Goal: Information Seeking & Learning: Learn about a topic

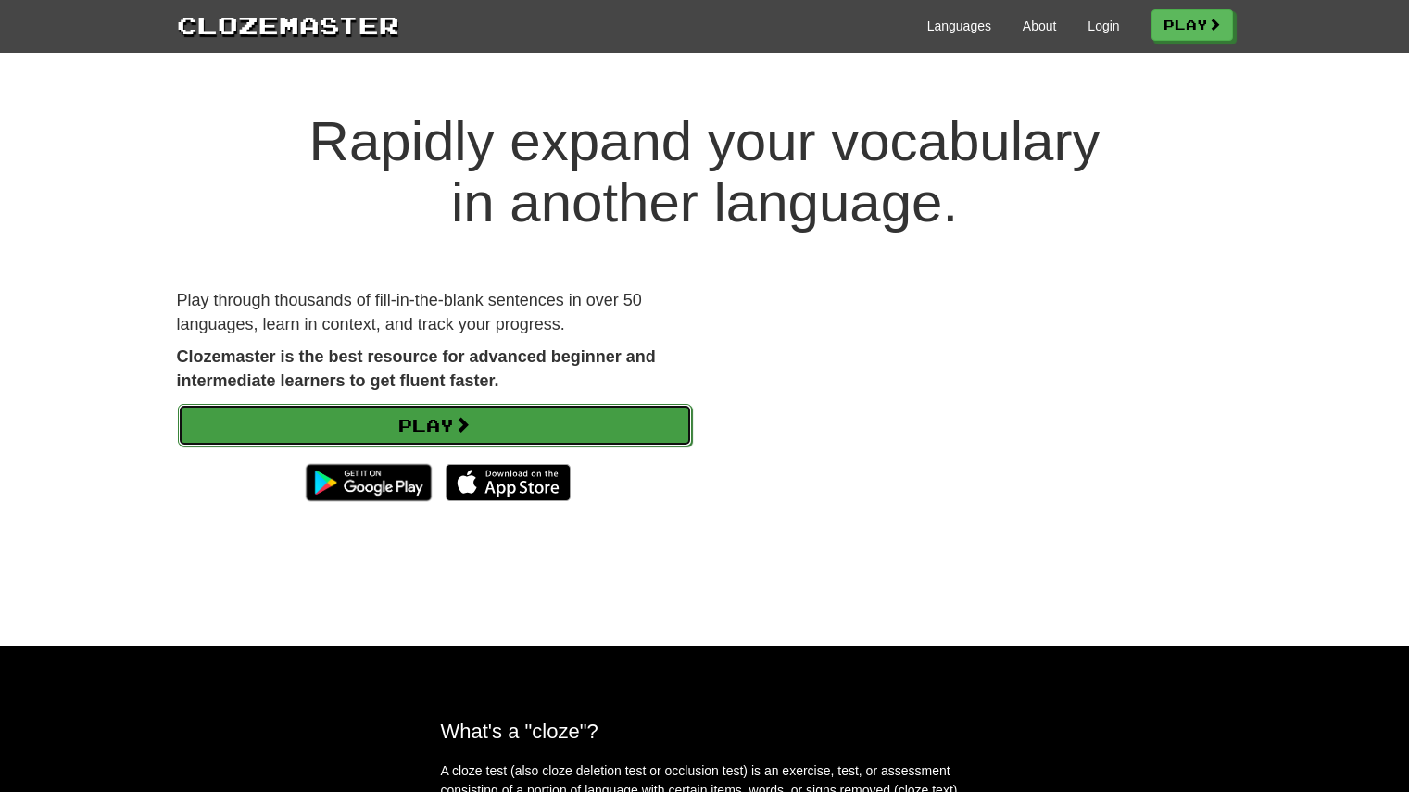
click at [439, 419] on link "Play" at bounding box center [435, 425] width 514 height 43
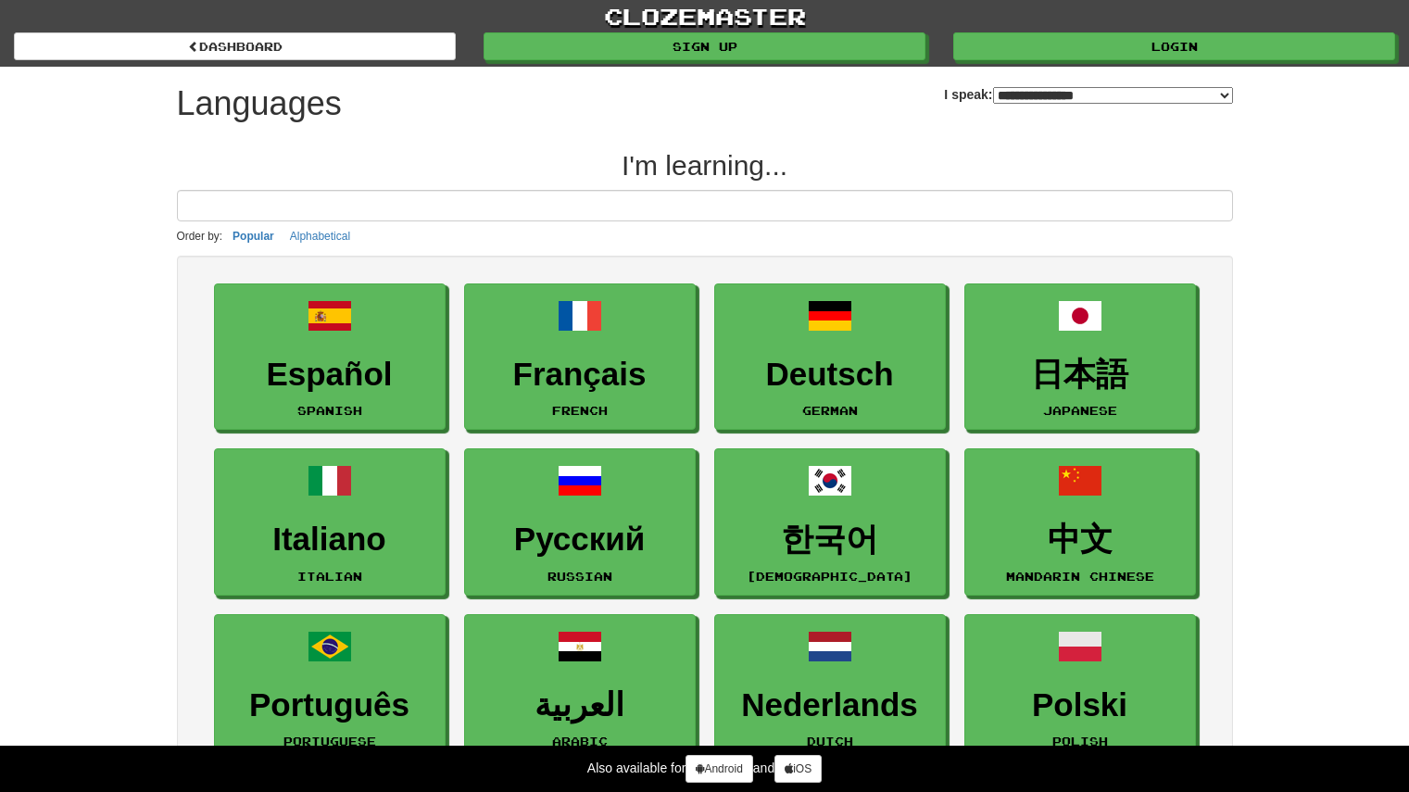
select select "*******"
click at [560, 235] on p "Order by: Popular Alphabetical" at bounding box center [705, 236] width 1056 height 20
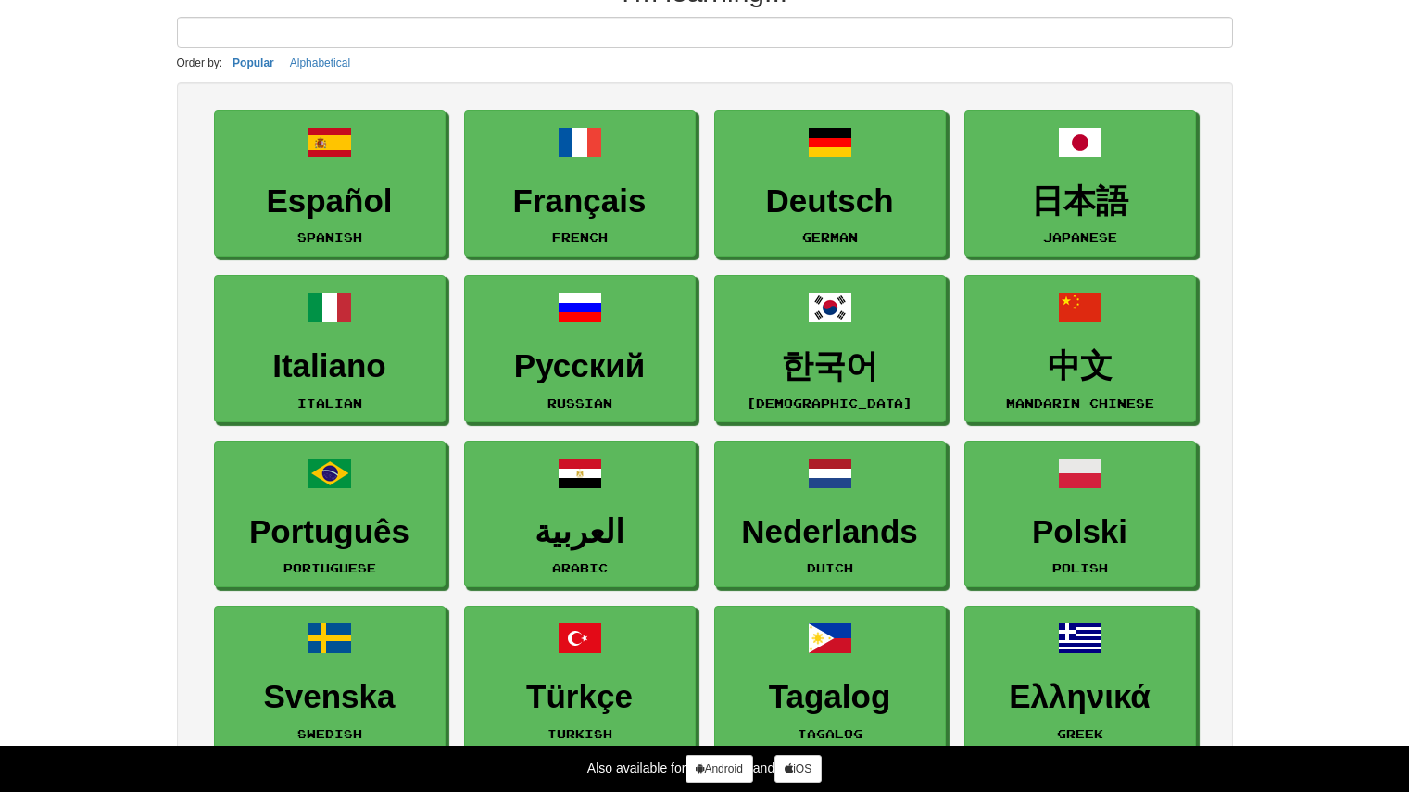
scroll to position [175, 0]
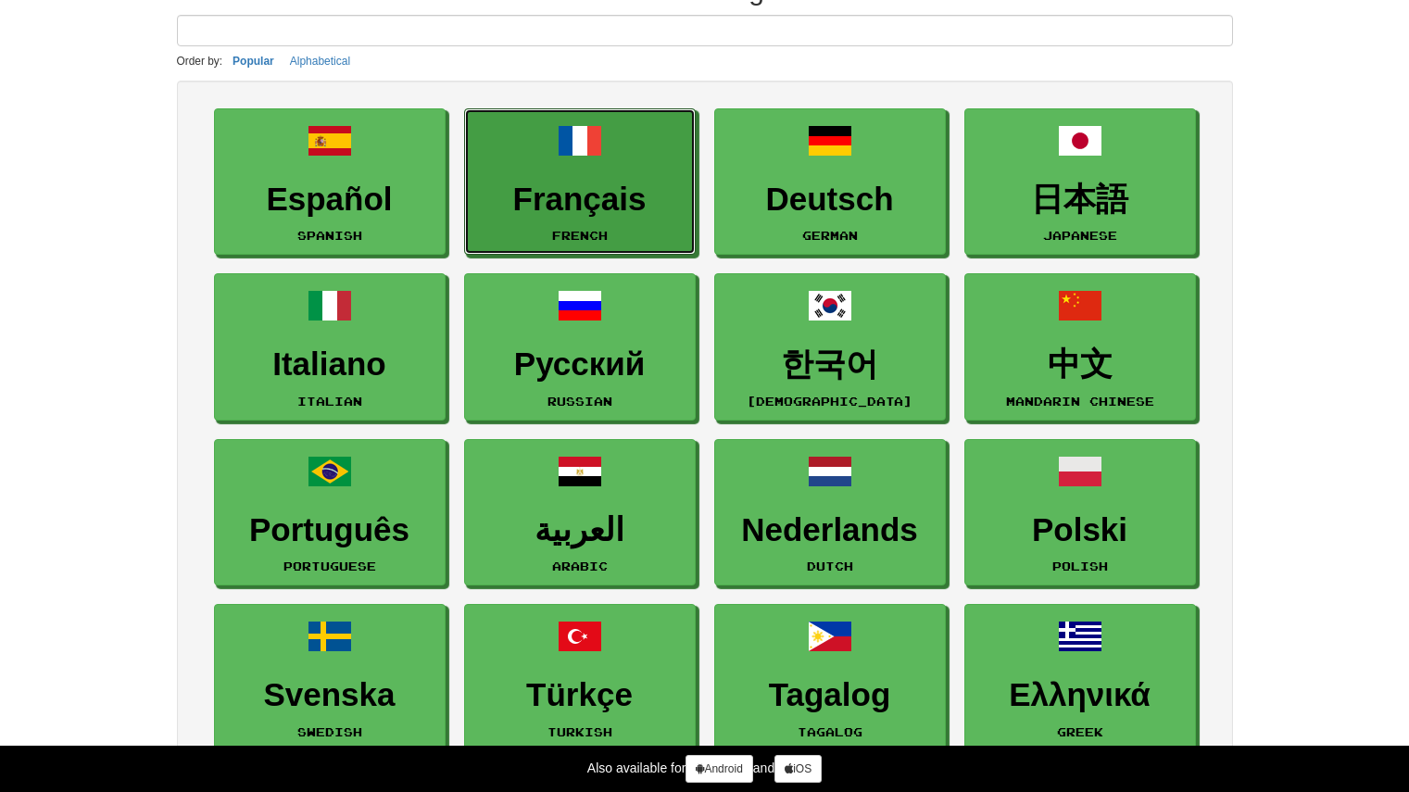
click at [560, 235] on small "French" at bounding box center [580, 235] width 56 height 13
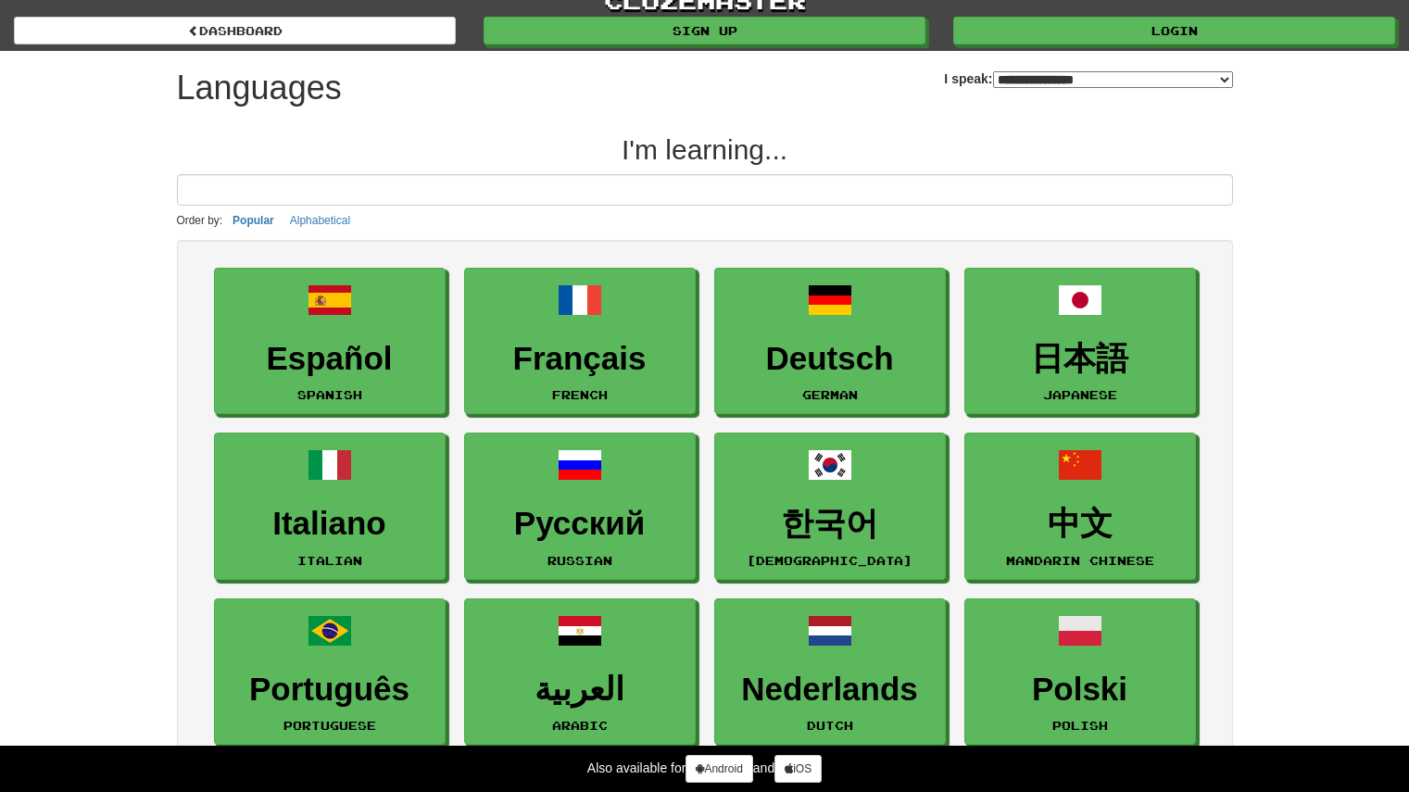
scroll to position [0, 0]
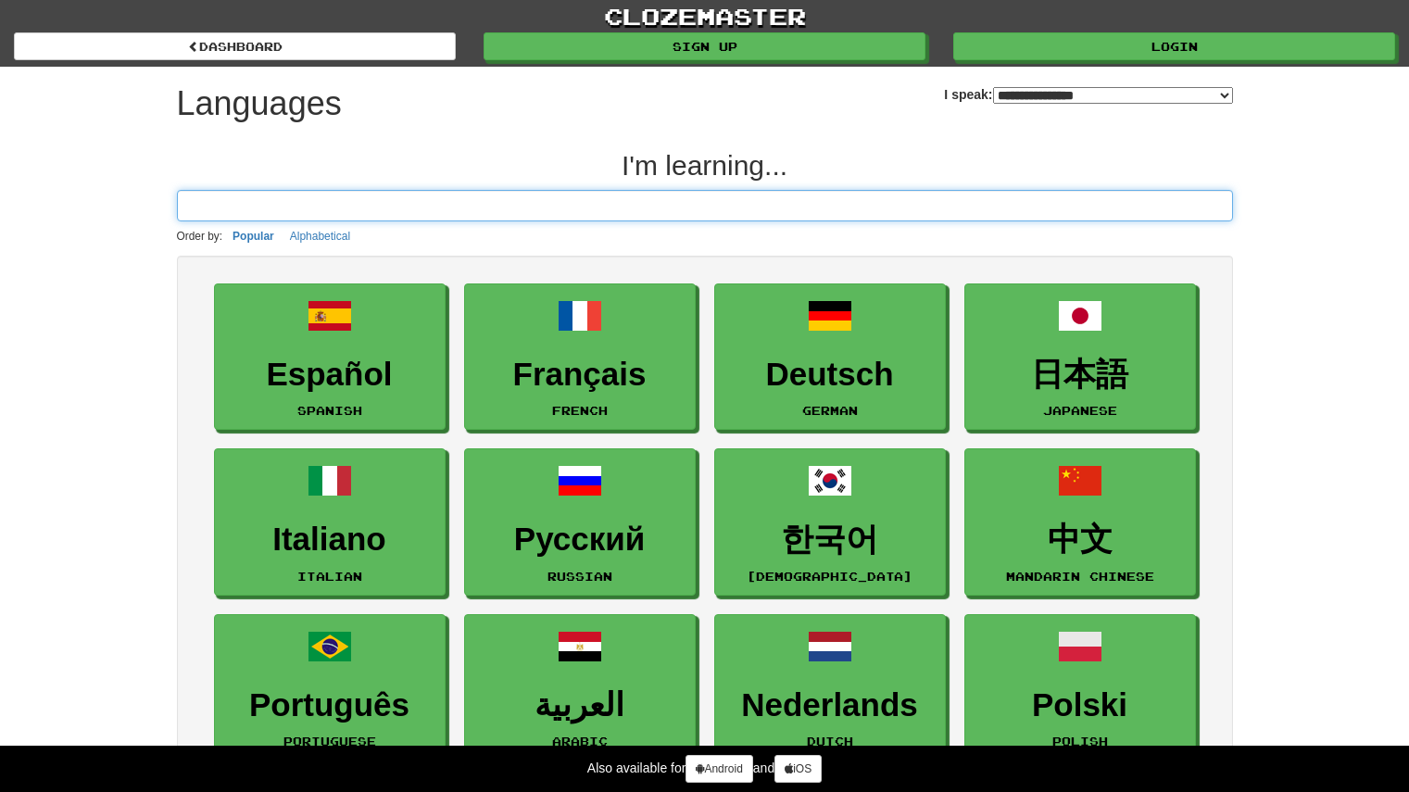
click at [362, 216] on input at bounding box center [705, 205] width 1056 height 31
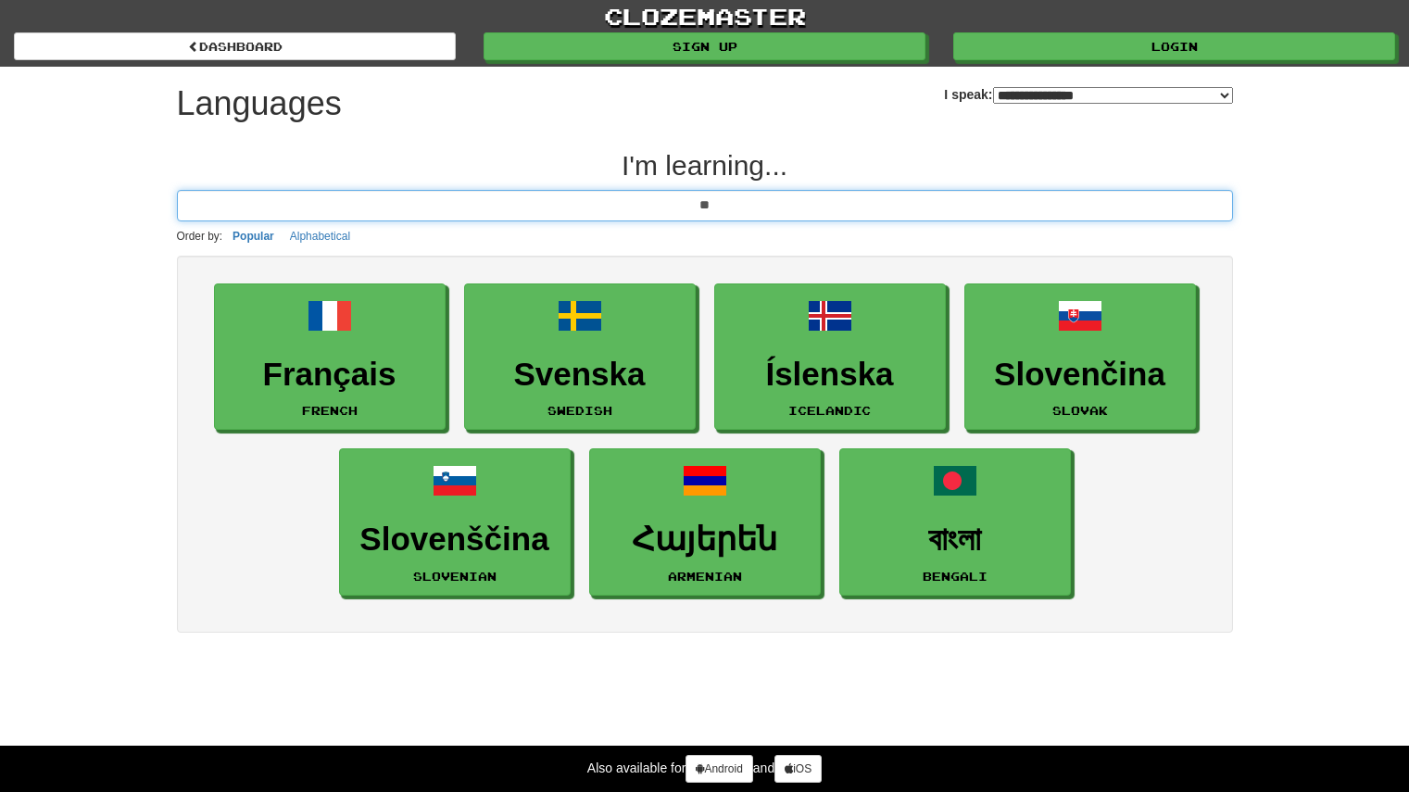
type input "*"
